Goal: Information Seeking & Learning: Check status

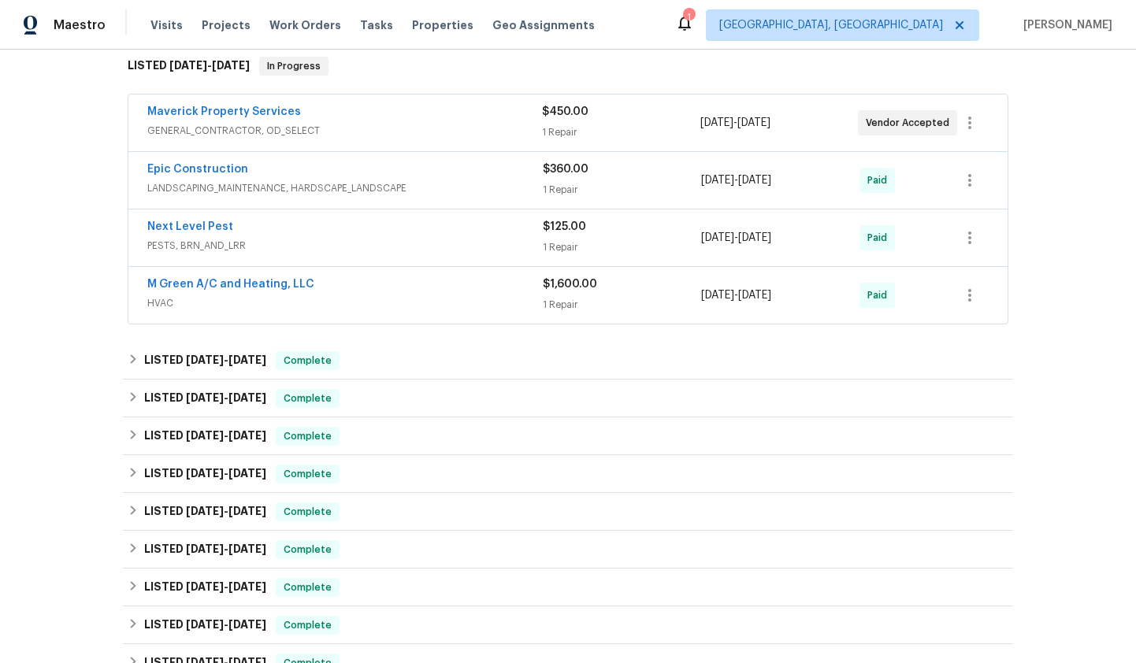
scroll to position [158, 0]
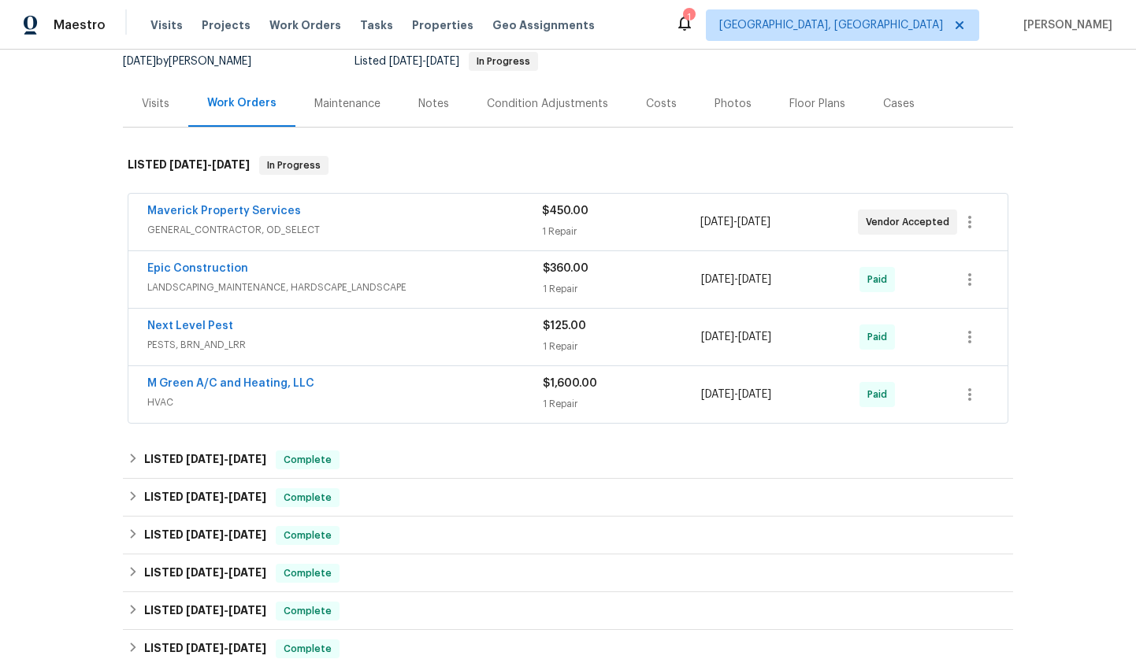
click at [396, 214] on div "Maverick Property Services" at bounding box center [344, 212] width 395 height 19
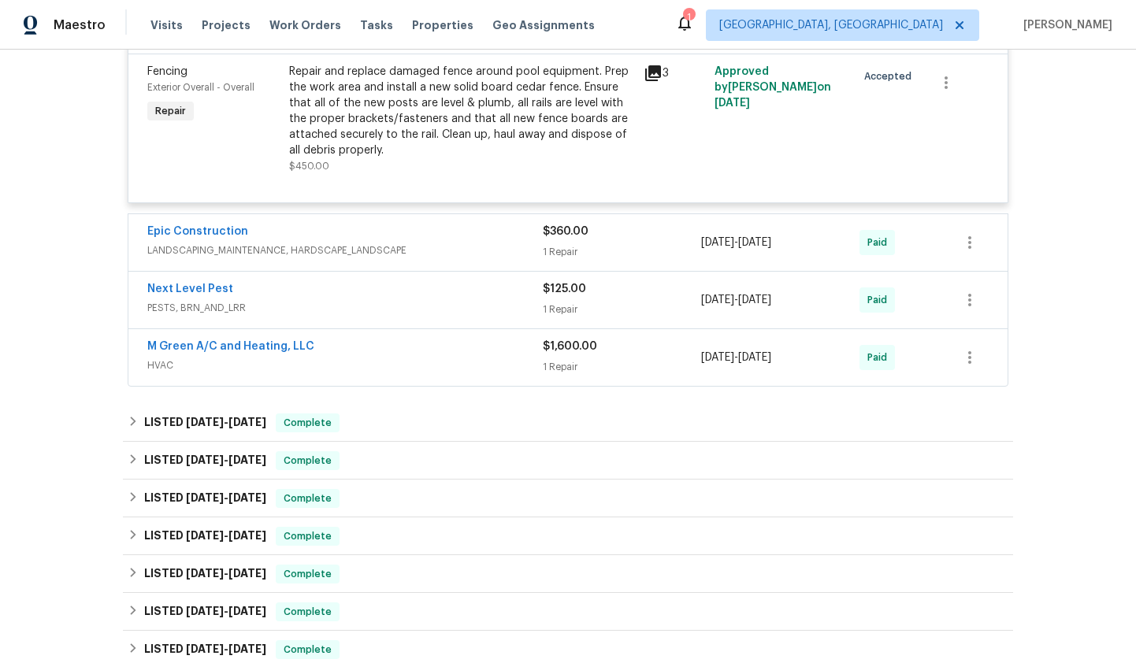
scroll to position [398, 0]
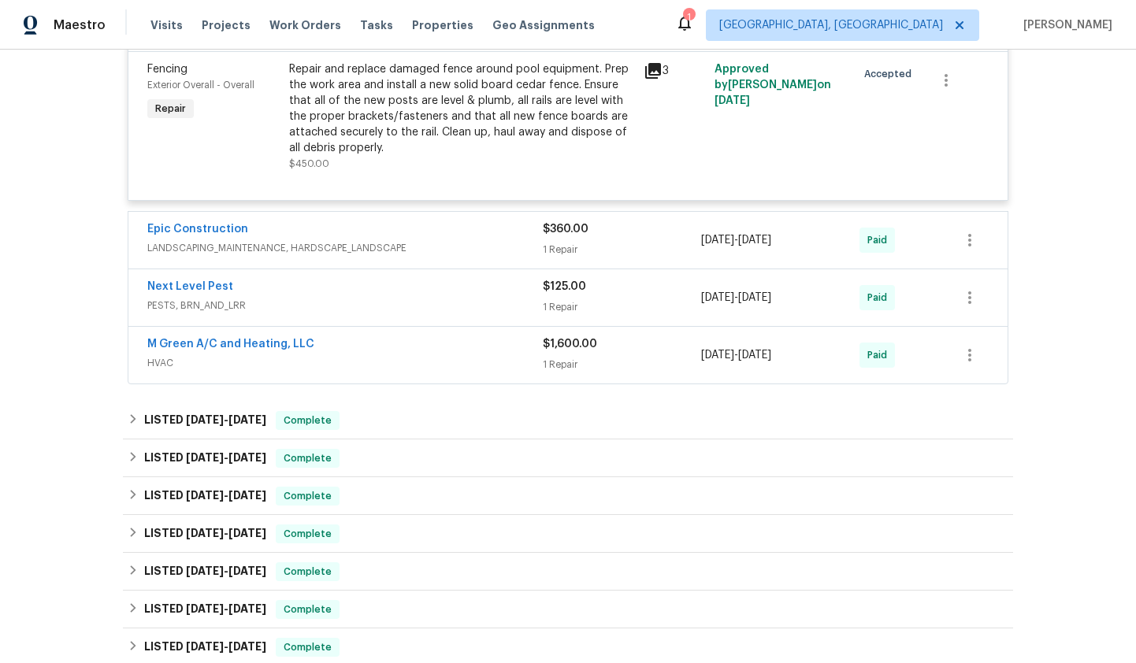
click at [475, 350] on div "M Green A/C and Heating, LLC" at bounding box center [344, 345] width 395 height 19
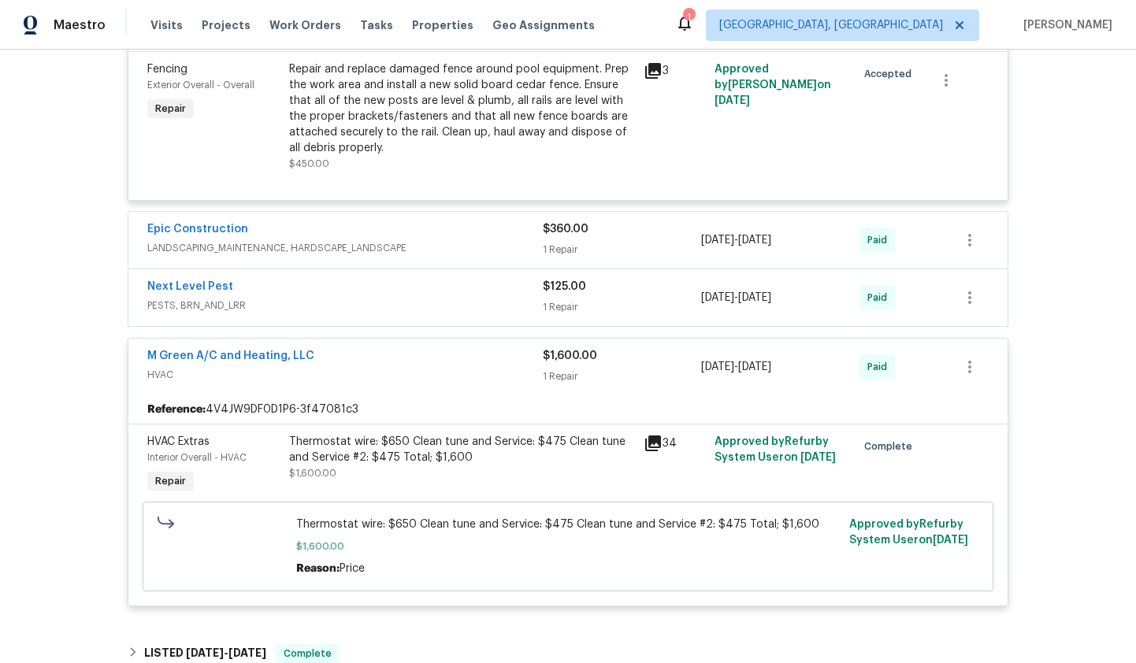
click at [476, 380] on span "HVAC" at bounding box center [344, 375] width 395 height 16
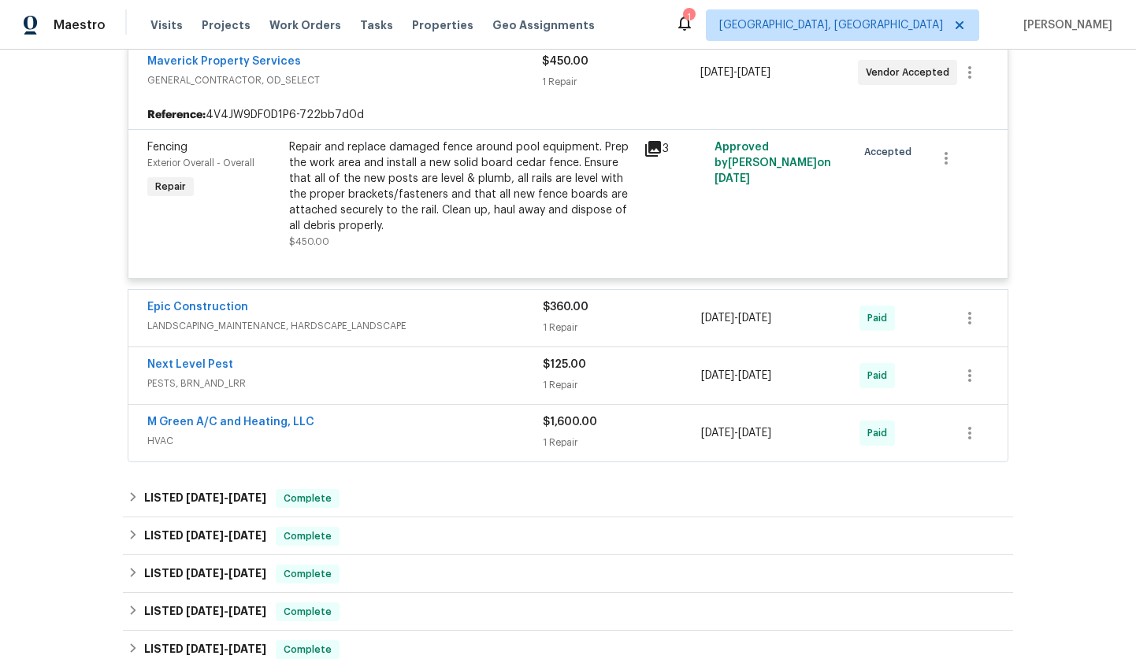
scroll to position [309, 0]
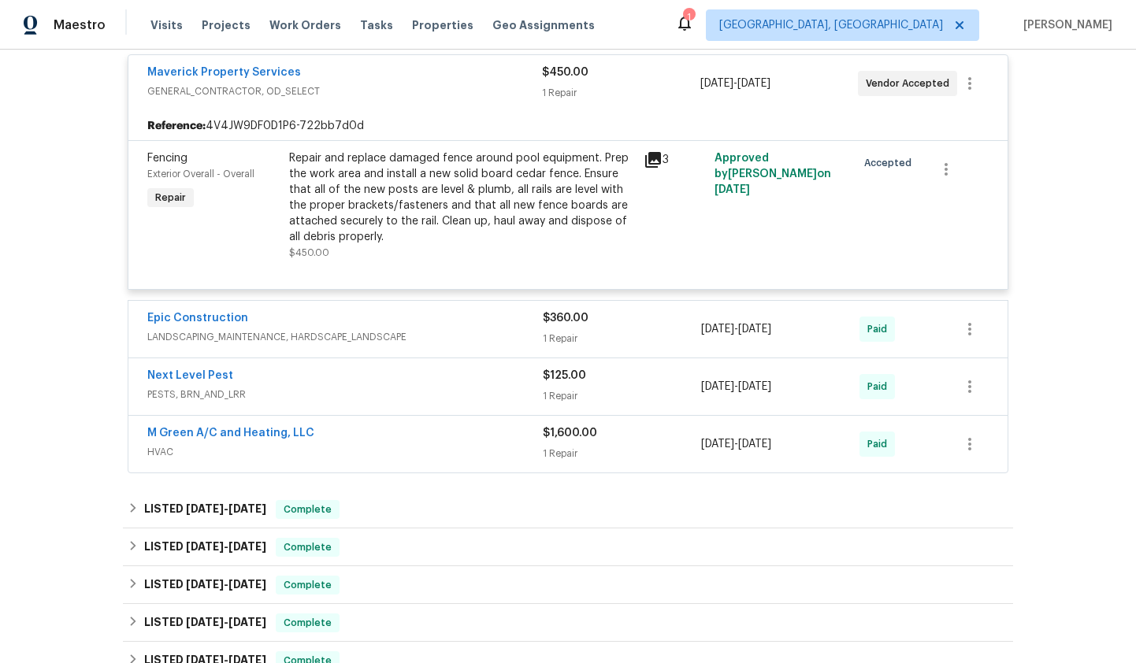
click at [476, 380] on div "Next Level Pest" at bounding box center [344, 377] width 395 height 19
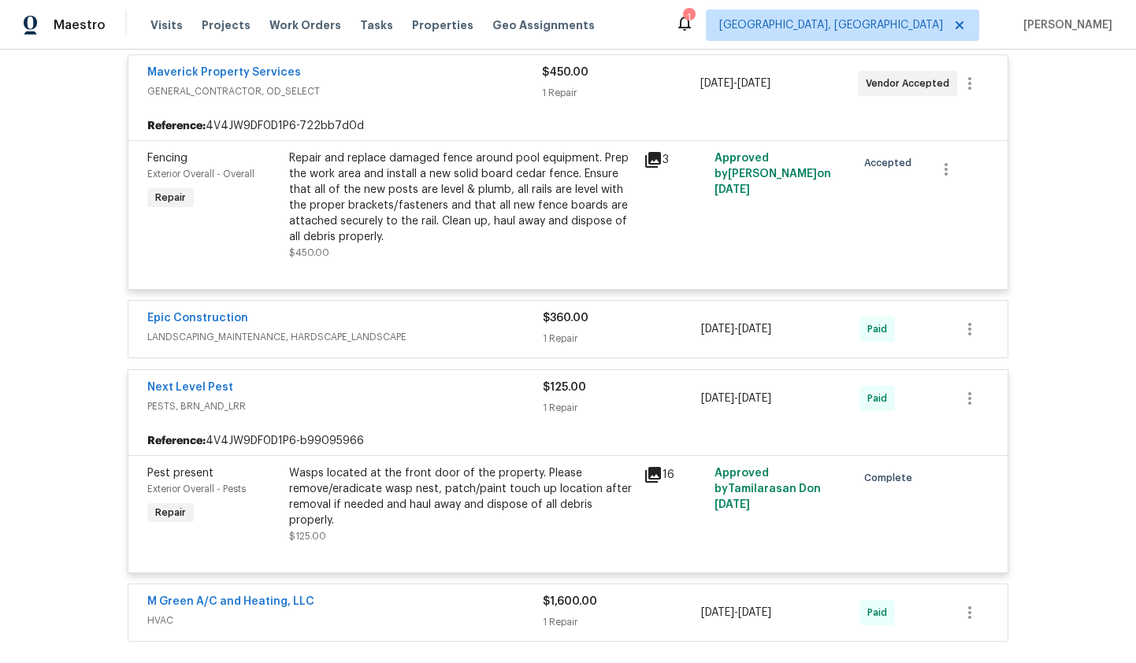
click at [475, 397] on div "Next Level Pest" at bounding box center [344, 389] width 395 height 19
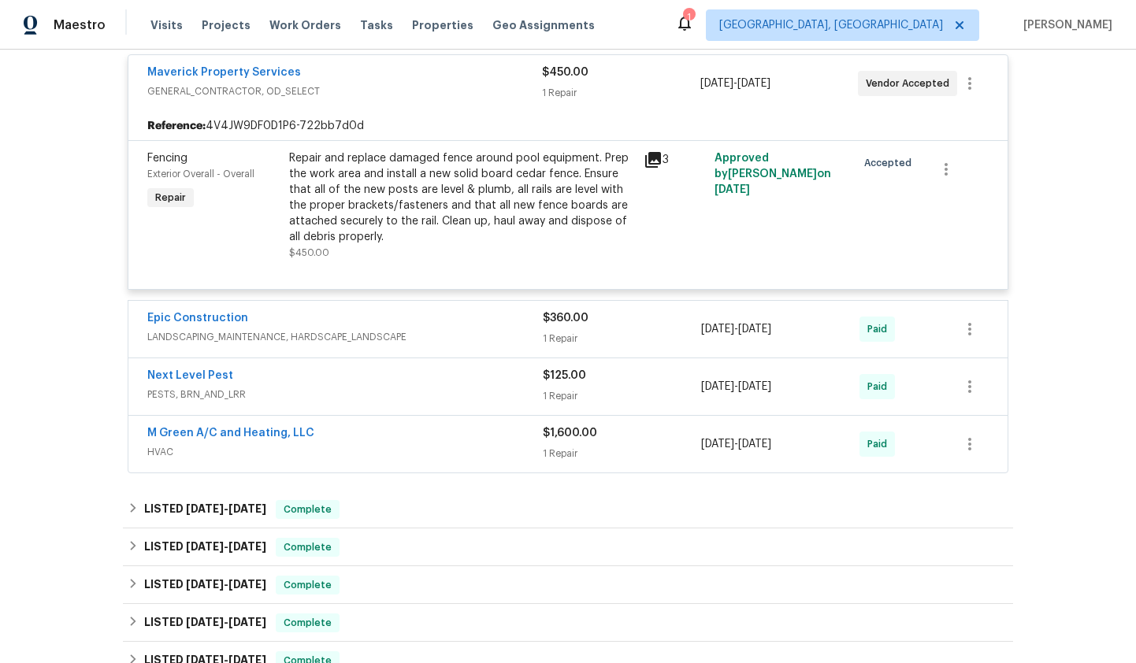
click at [437, 321] on div "Epic Construction" at bounding box center [344, 319] width 395 height 19
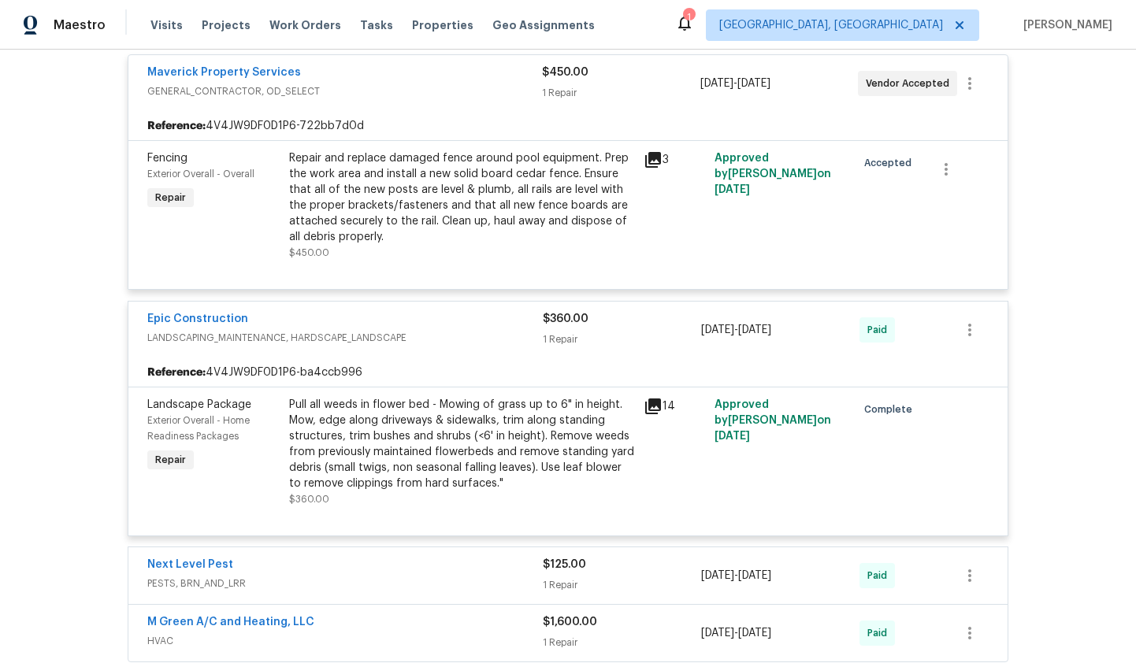
click at [446, 337] on span "LANDSCAPING_MAINTENANCE, HARDSCAPE_LANDSCAPE" at bounding box center [344, 338] width 395 height 16
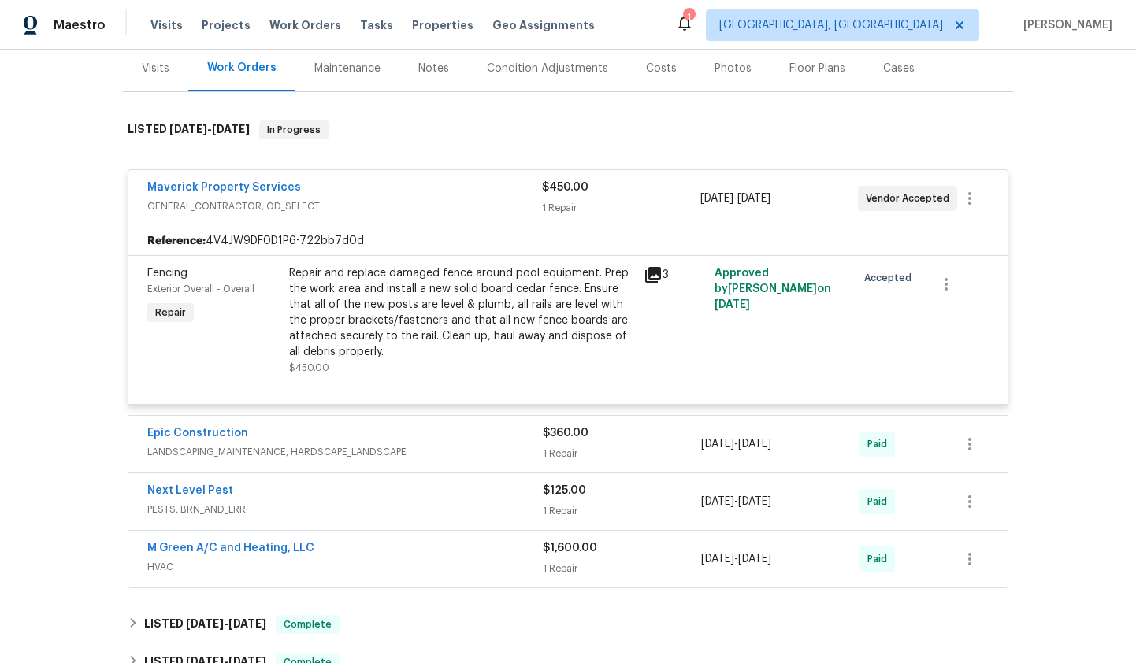
scroll to position [169, 0]
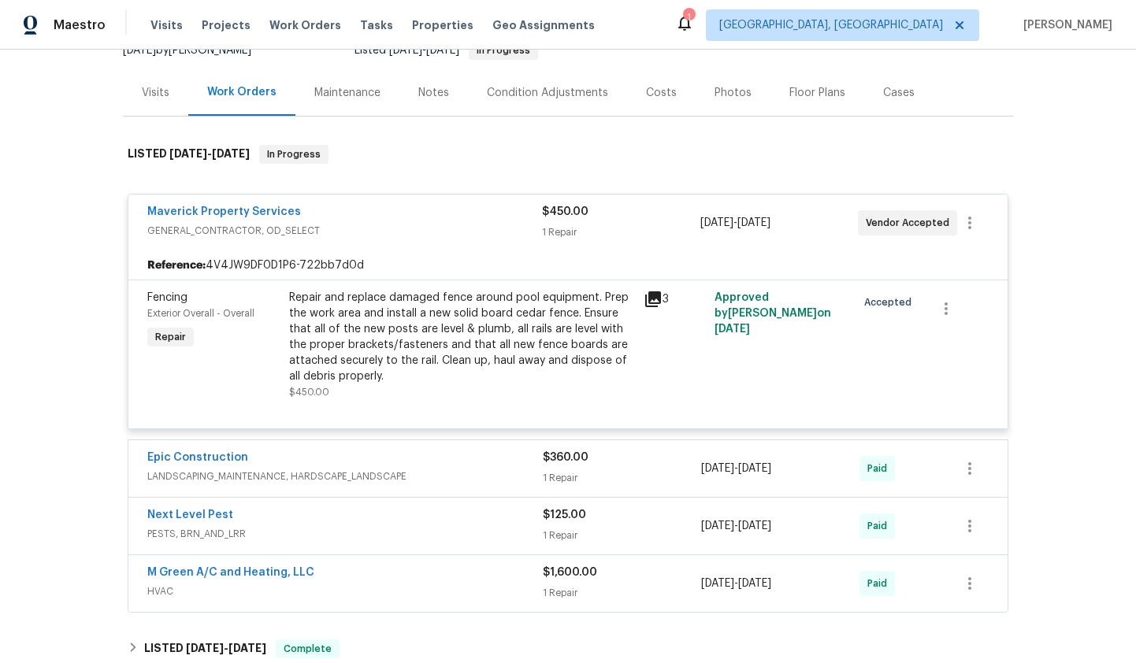
click at [358, 224] on span "GENERAL_CONTRACTOR, OD_SELECT" at bounding box center [344, 231] width 395 height 16
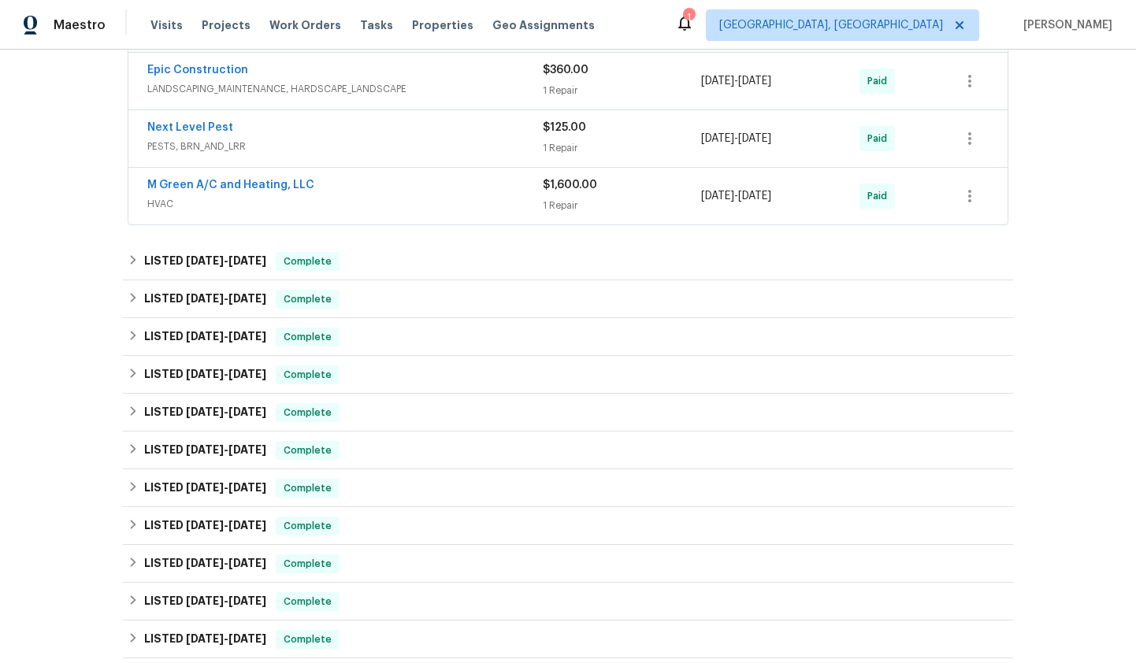
scroll to position [358, 0]
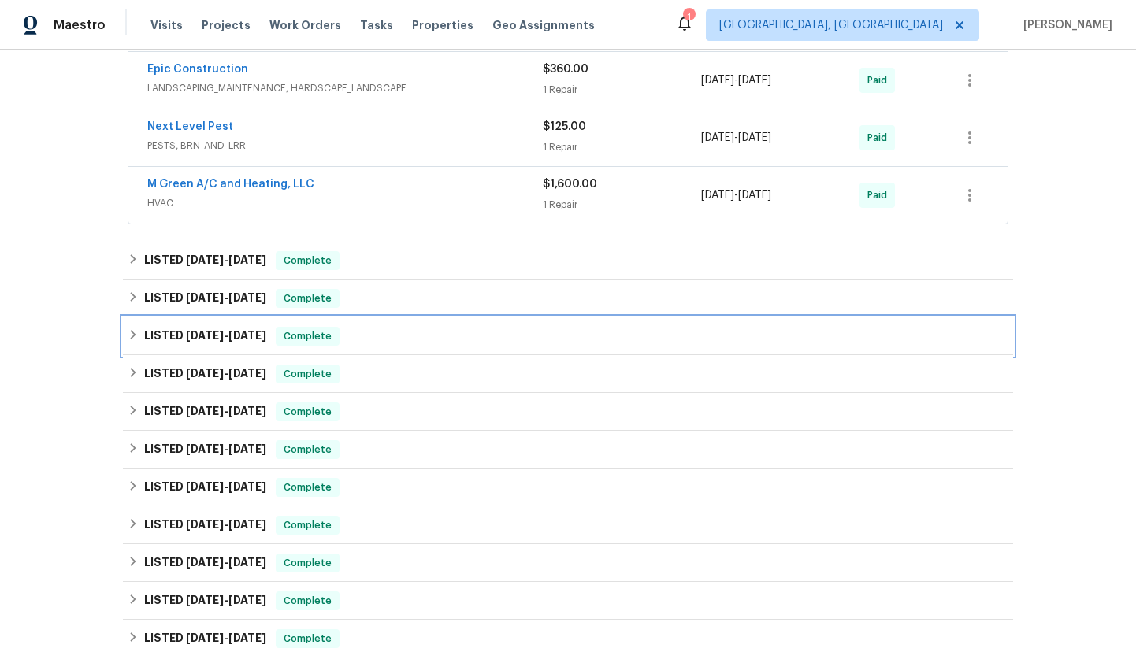
click at [404, 335] on div "LISTED 3/4/25 - 5/12/25 Complete" at bounding box center [568, 336] width 880 height 19
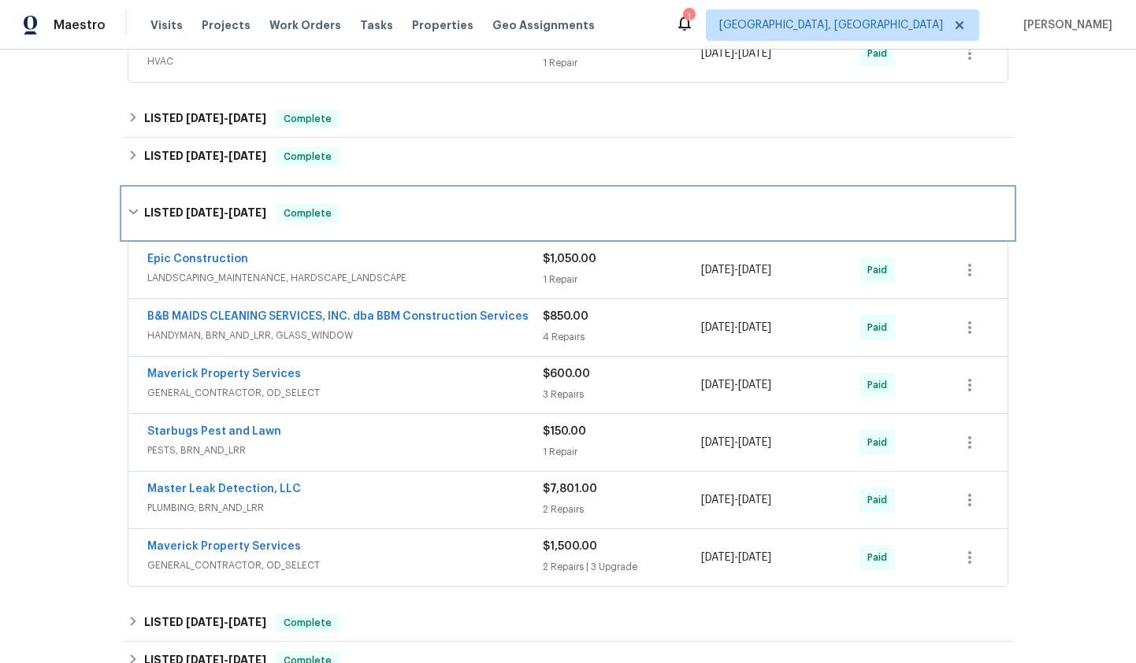
scroll to position [500, 0]
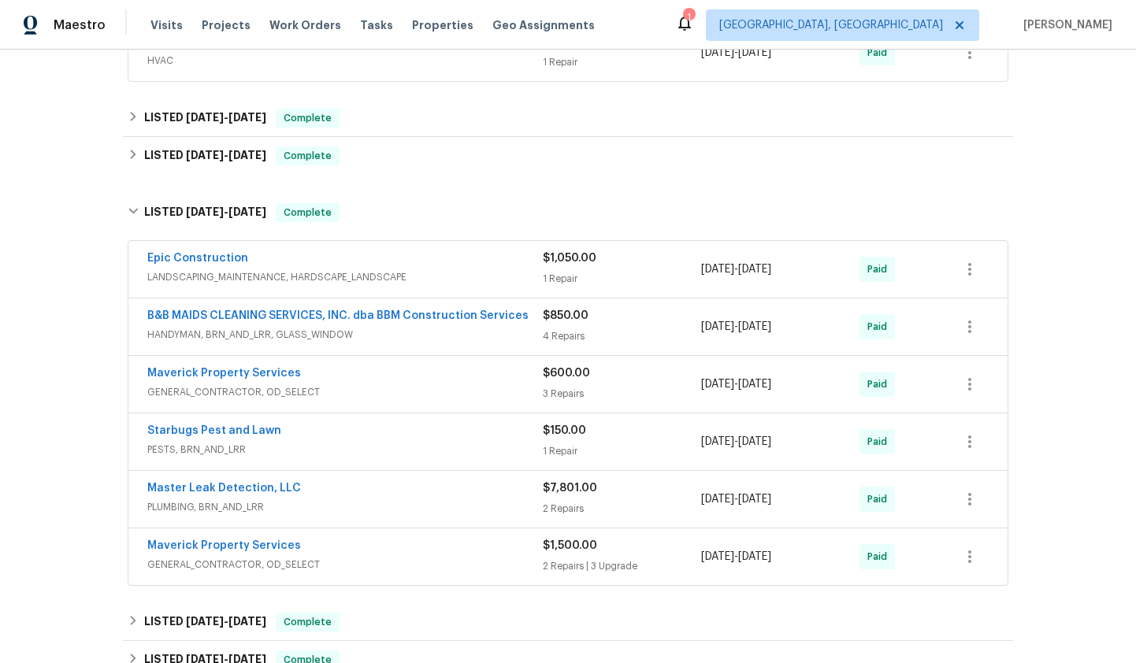
click at [485, 499] on span "PLUMBING, BRN_AND_LRR" at bounding box center [344, 507] width 395 height 16
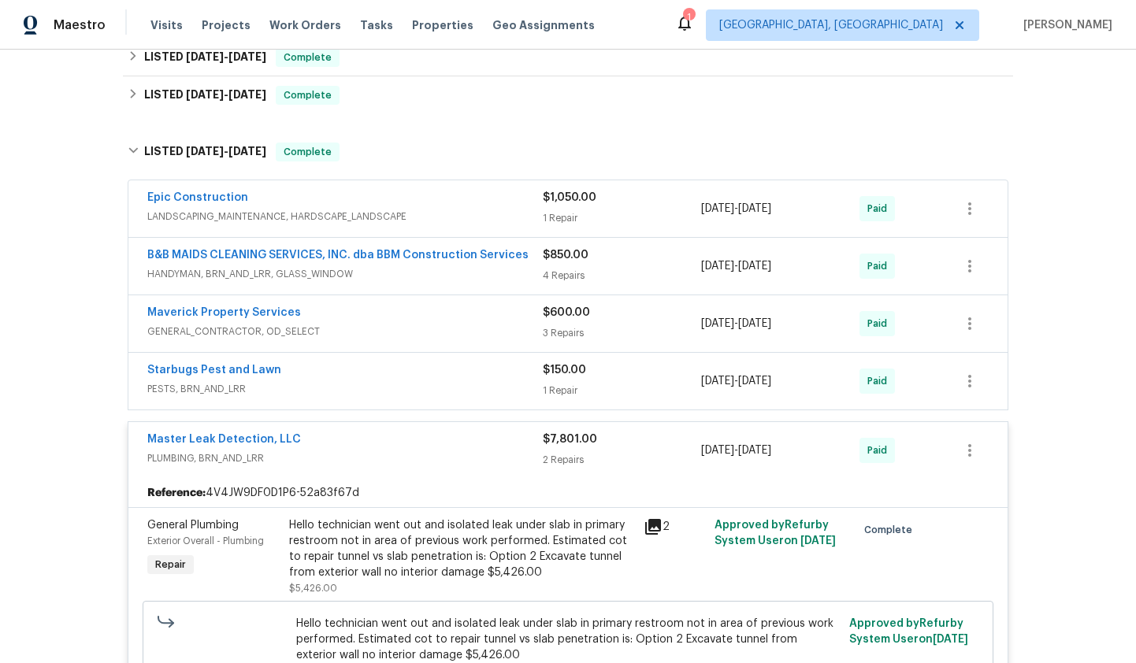
scroll to position [562, 0]
click at [435, 457] on span "PLUMBING, BRN_AND_LRR" at bounding box center [344, 457] width 395 height 16
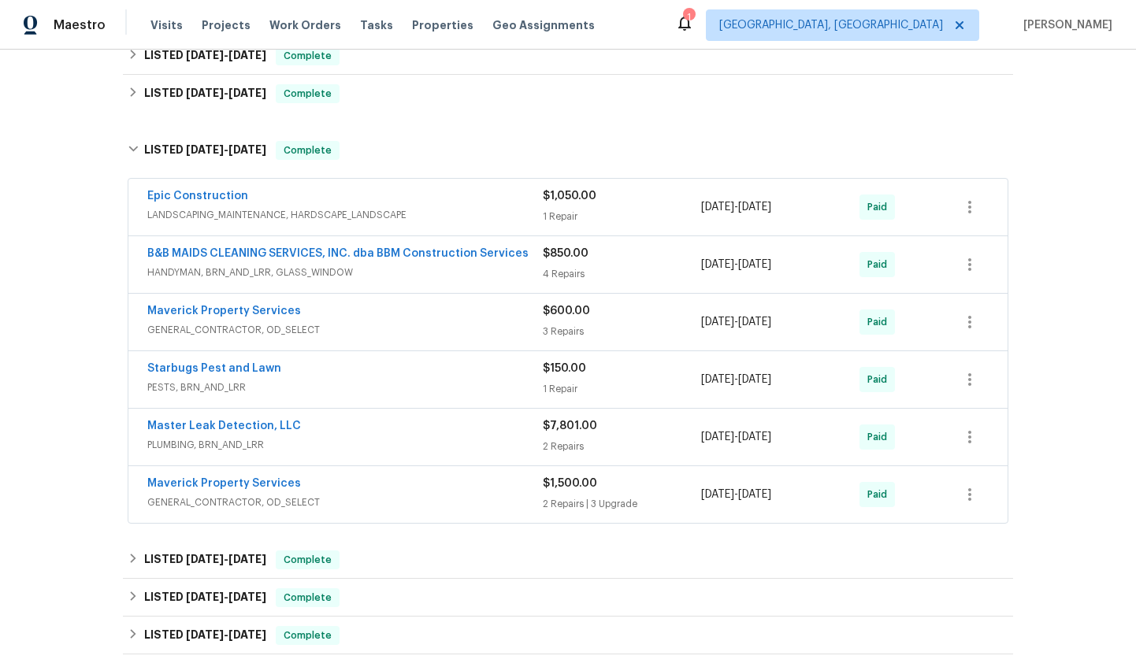
click at [401, 270] on span "HANDYMAN, BRN_AND_LRR, GLASS_WINDOW" at bounding box center [344, 273] width 395 height 16
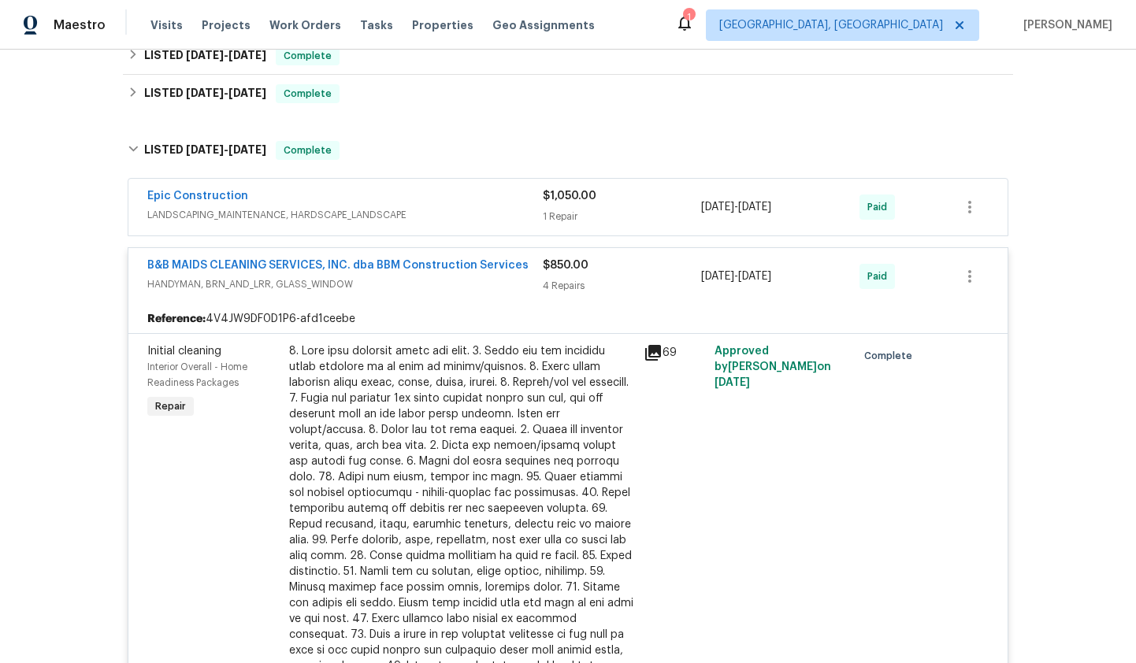
click at [455, 302] on div "B&B MAIDS CLEANING SERVICES, INC. dba BBM Construction Services HANDYMAN, BRN_A…" at bounding box center [567, 276] width 879 height 57
click at [383, 291] on span "HANDYMAN, BRN_AND_LRR, GLASS_WINDOW" at bounding box center [344, 284] width 395 height 16
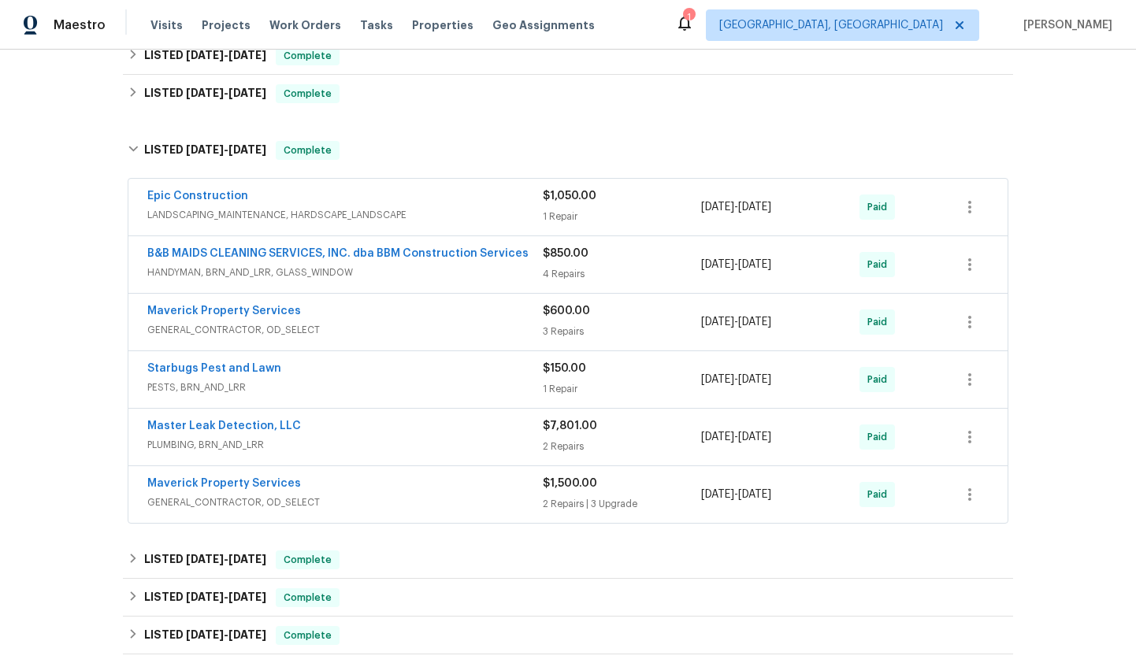
click at [382, 186] on div "Epic Construction LANDSCAPING_MAINTENANCE, HARDSCAPE_LANDSCAPE $1,050.00 1 Repa…" at bounding box center [567, 207] width 879 height 57
click at [446, 206] on div "Epic Construction" at bounding box center [344, 197] width 395 height 19
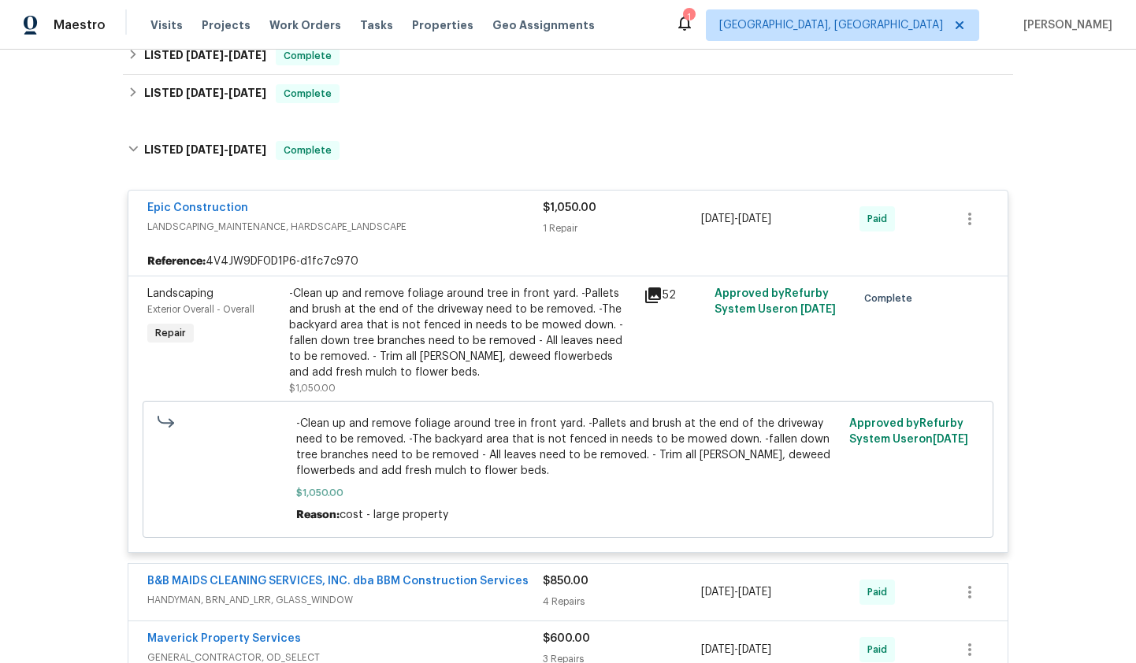
click at [447, 225] on span "LANDSCAPING_MAINTENANCE, HARDSCAPE_LANDSCAPE" at bounding box center [344, 227] width 395 height 16
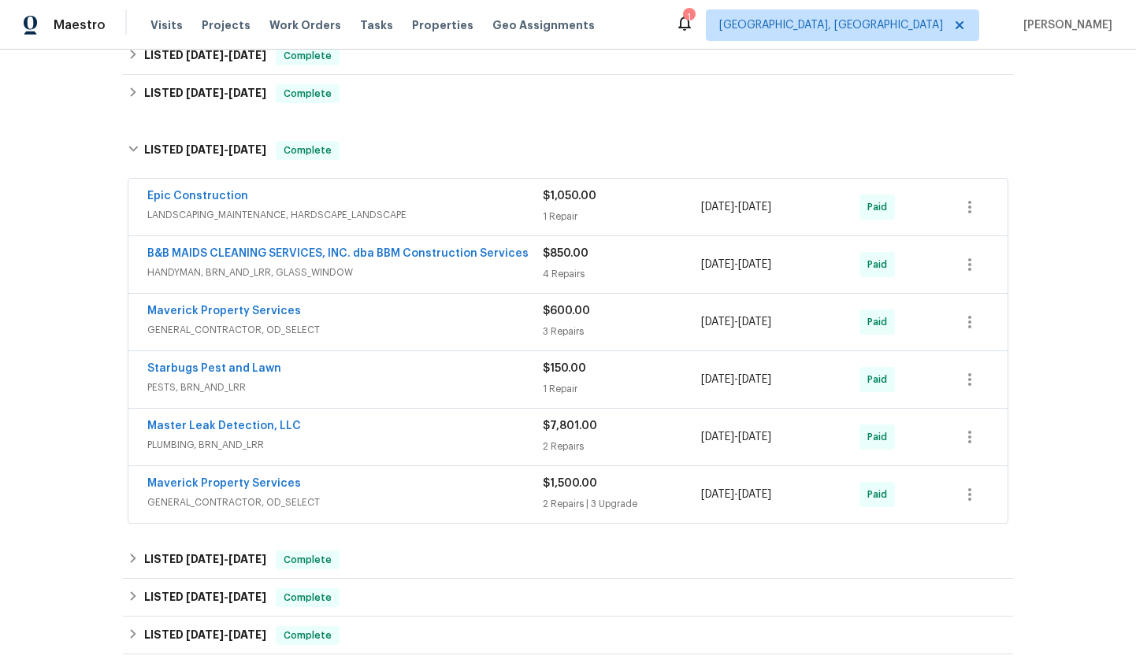
click at [416, 319] on div "Maverick Property Services" at bounding box center [344, 312] width 395 height 19
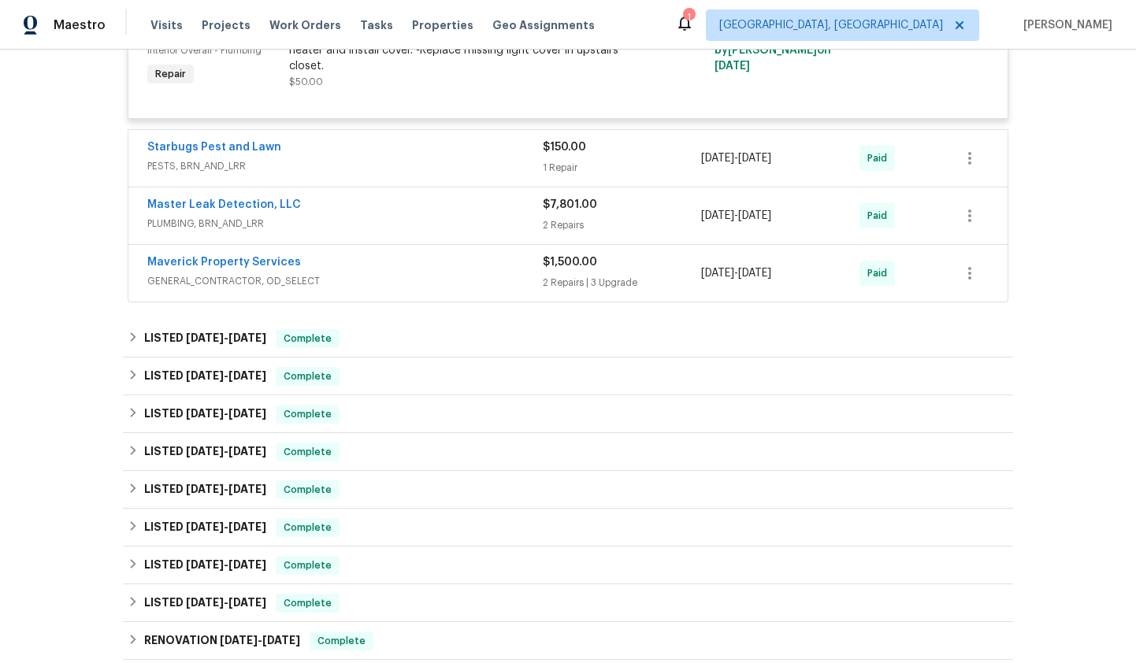
scroll to position [1440, 0]
click at [450, 272] on div "Maverick Property Services" at bounding box center [344, 265] width 395 height 19
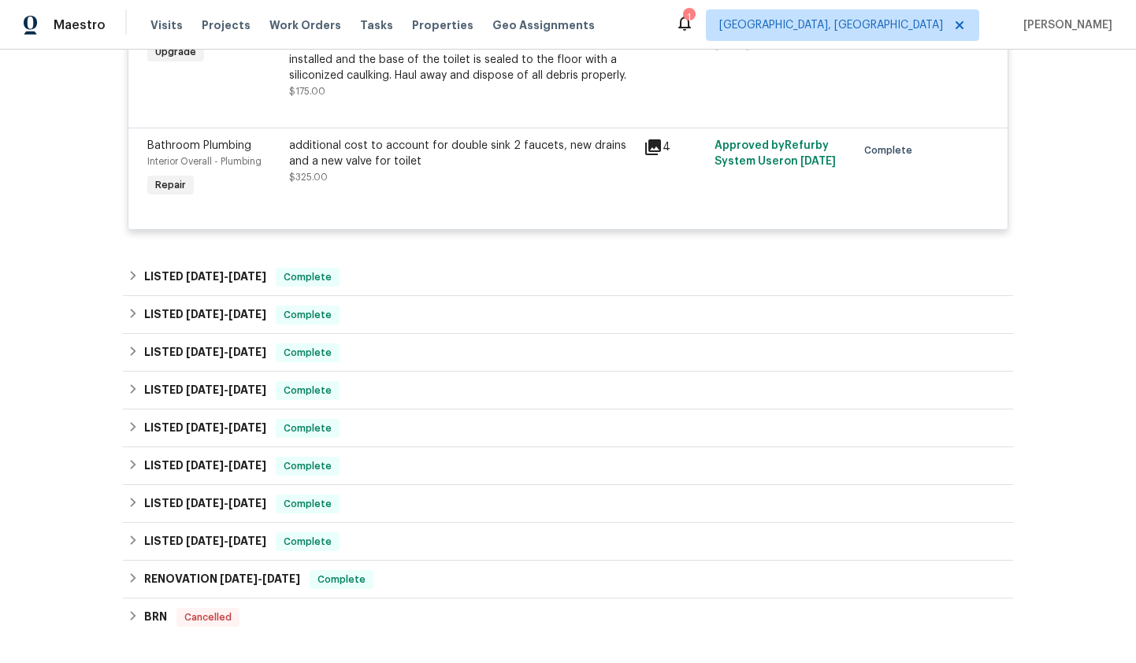
scroll to position [2168, 0]
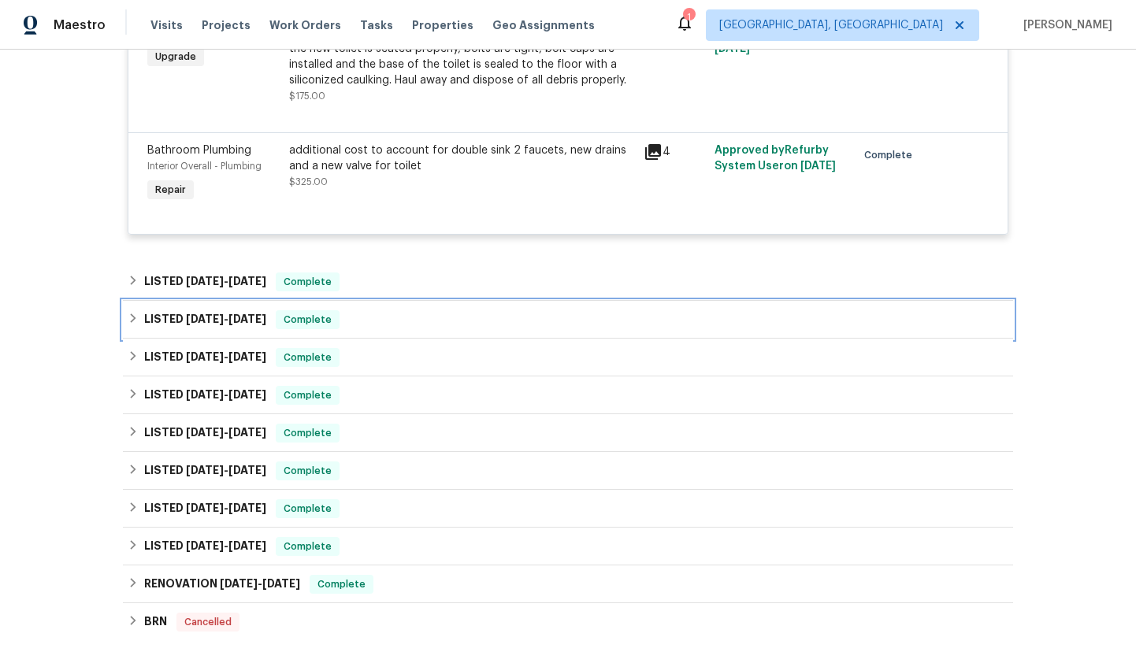
click at [450, 303] on div "LISTED 1/16/25 - 1/24/25 Complete" at bounding box center [568, 320] width 890 height 38
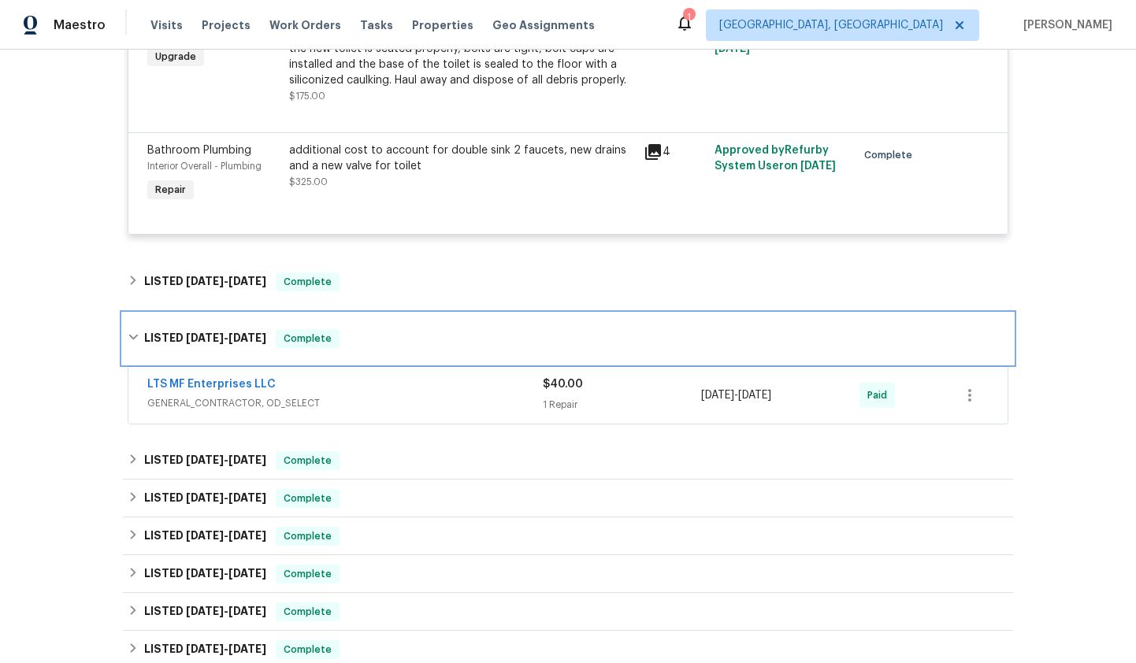
click at [448, 328] on div "LISTED 1/16/25 - 1/24/25 Complete" at bounding box center [568, 338] width 890 height 50
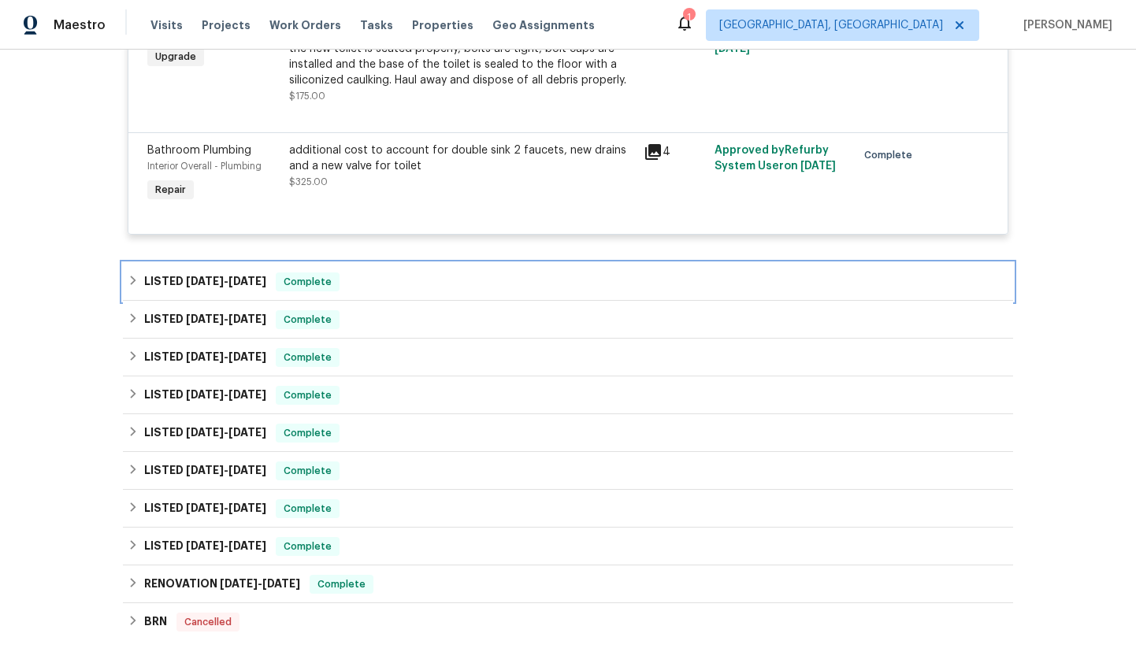
click at [463, 295] on div "LISTED 1/22/25 - 1/24/25 Complete" at bounding box center [568, 282] width 890 height 38
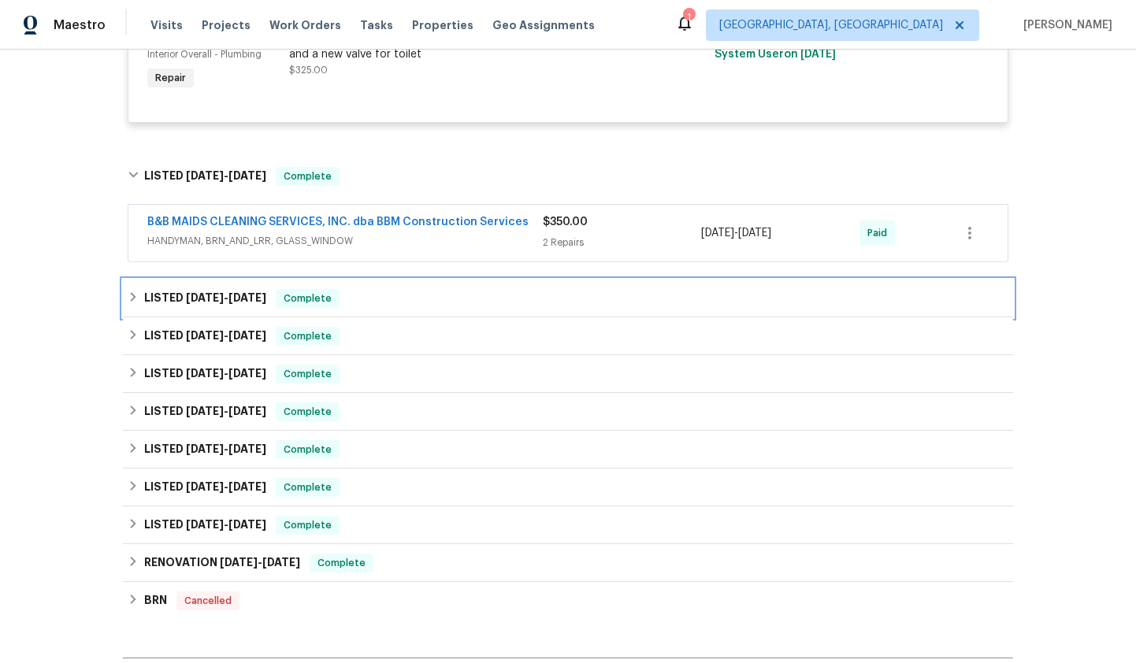
click at [463, 295] on div "LISTED 1/16/25 - 1/24/25 Complete" at bounding box center [568, 298] width 880 height 19
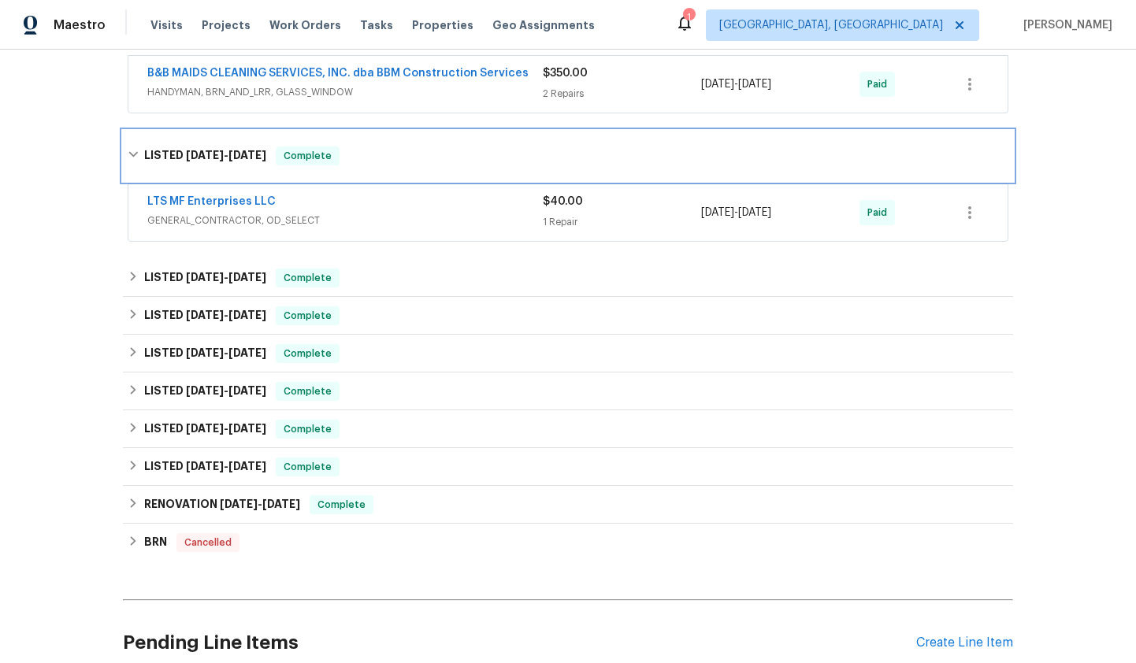
scroll to position [2435, 0]
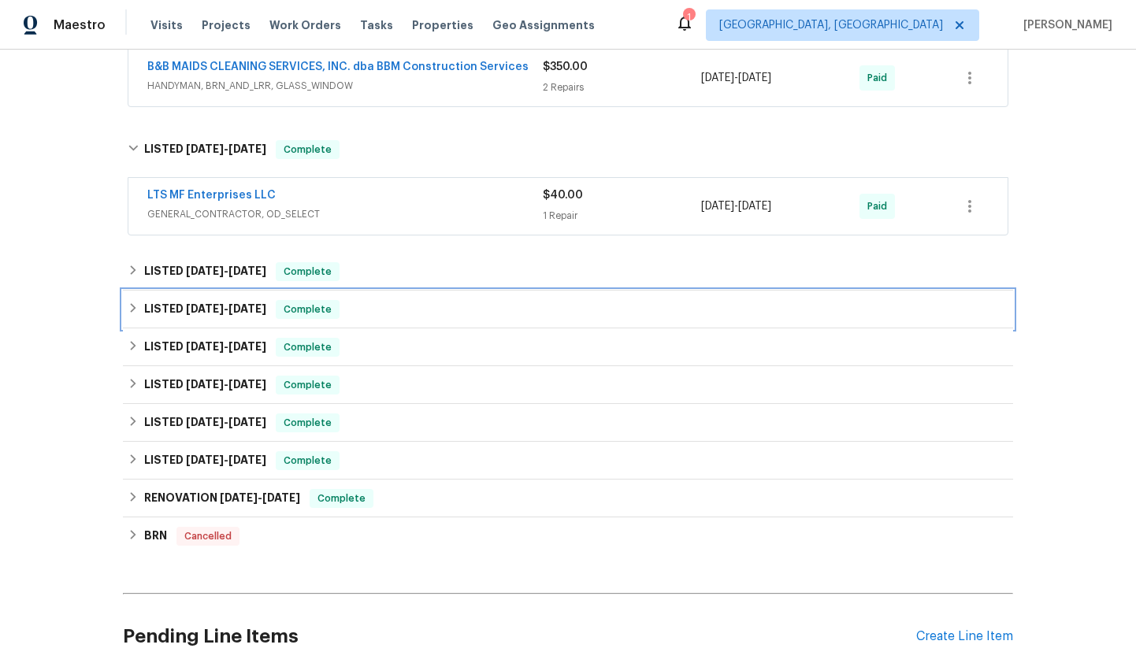
click at [463, 295] on div "LISTED 10/30/24 - 10/31/24 Complete" at bounding box center [568, 310] width 890 height 38
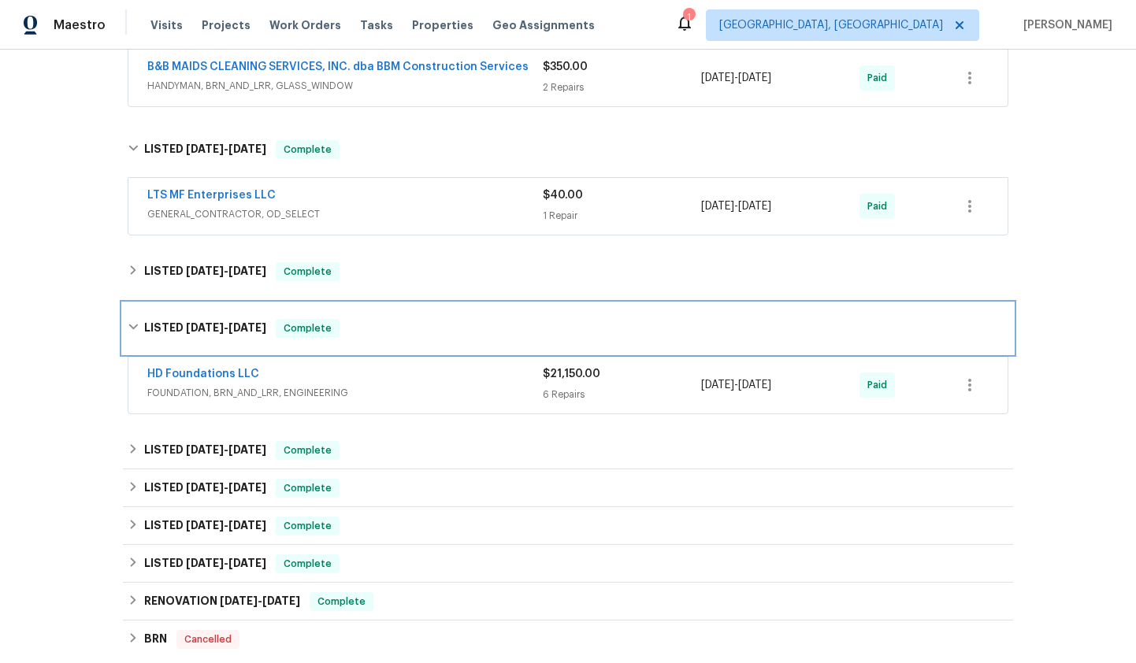
click at [464, 306] on div "LISTED 10/30/24 - 10/31/24 Complete" at bounding box center [568, 328] width 890 height 50
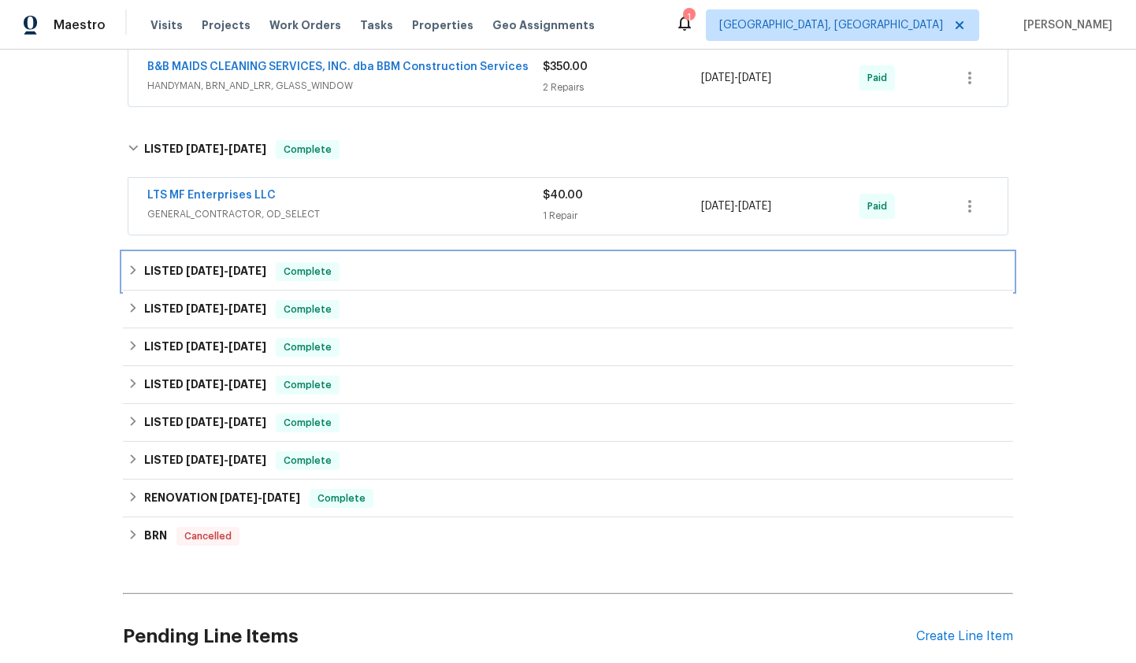
click at [414, 266] on div "LISTED 12/3/24 - 12/19/24 Complete" at bounding box center [568, 271] width 880 height 19
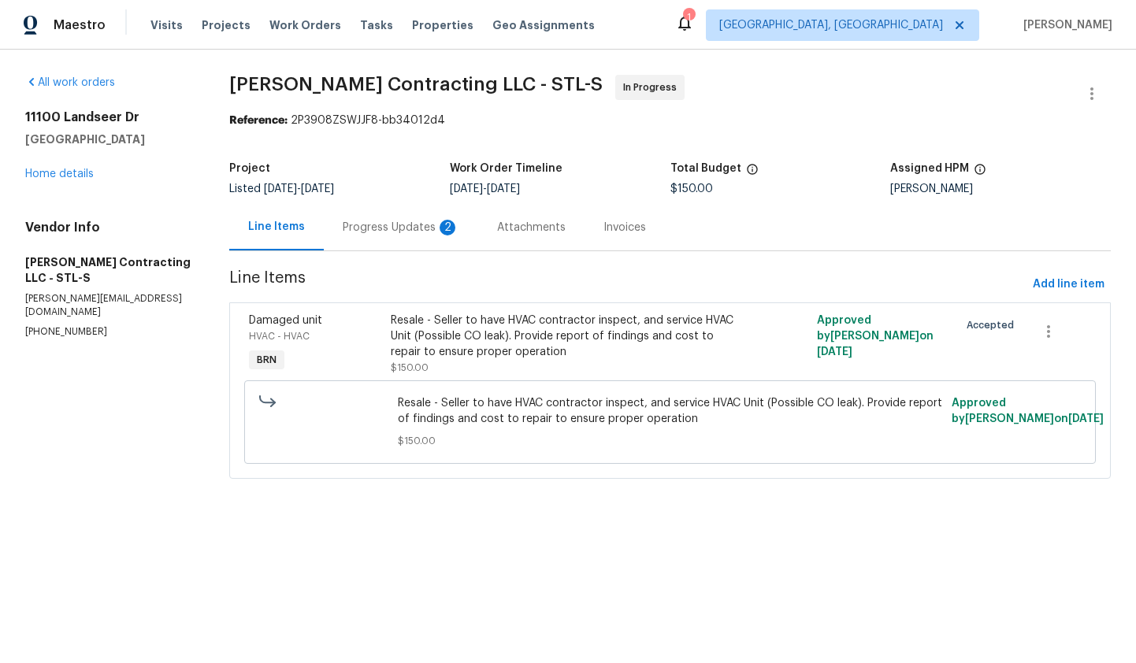
click at [396, 221] on div "Progress Updates 2" at bounding box center [401, 228] width 117 height 16
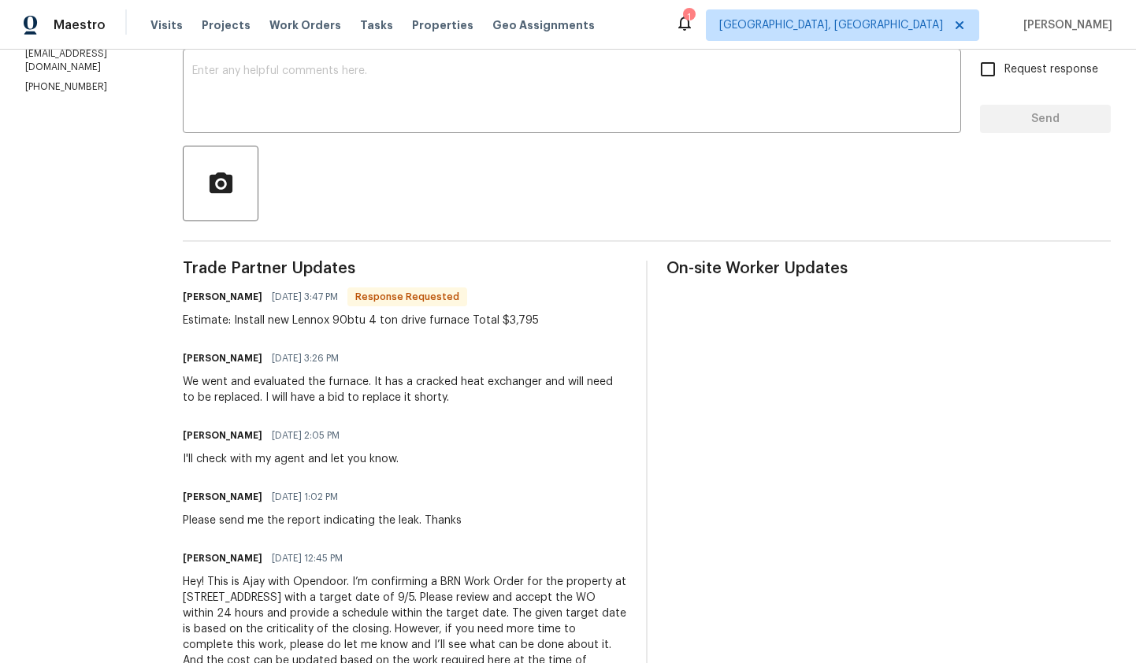
scroll to position [271, 0]
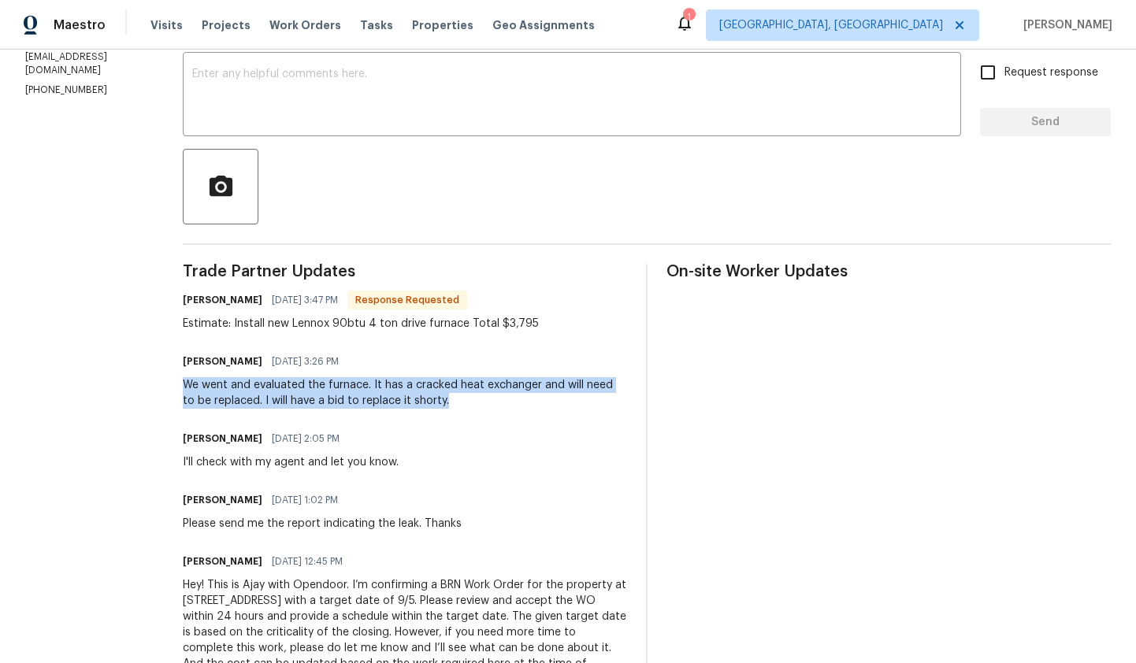
drag, startPoint x: 436, startPoint y: 405, endPoint x: 183, endPoint y: 390, distance: 253.2
click at [183, 390] on div "We went and evaluated the furnace. It has a cracked heat exchanger and will nee…" at bounding box center [405, 393] width 444 height 32
copy div "We went and evaluated the furnace. It has a cracked heat exchanger and will nee…"
